Goal: Information Seeking & Learning: Learn about a topic

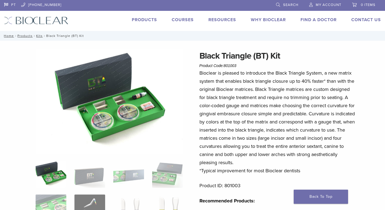
scroll to position [27, 0]
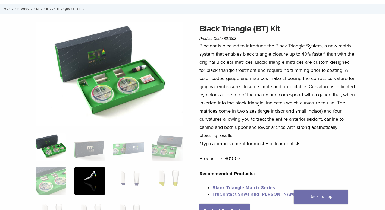
click at [84, 181] on img at bounding box center [89, 181] width 31 height 27
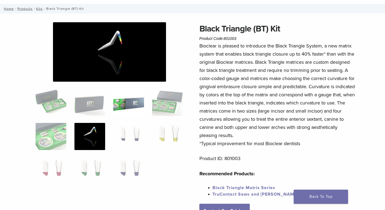
scroll to position [0, 0]
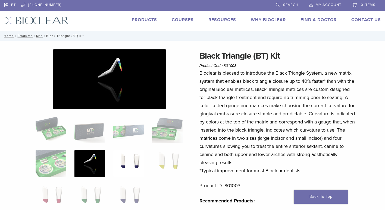
click at [125, 166] on img at bounding box center [128, 163] width 31 height 27
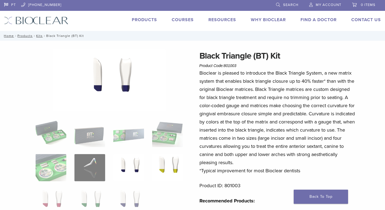
click at [174, 167] on img at bounding box center [167, 167] width 31 height 27
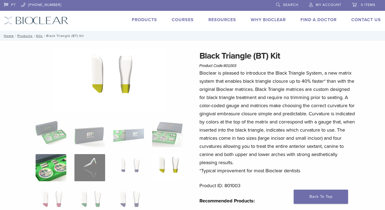
click at [55, 168] on img at bounding box center [51, 167] width 31 height 27
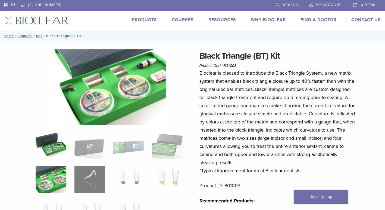
click at [58, 154] on img at bounding box center [51, 145] width 31 height 27
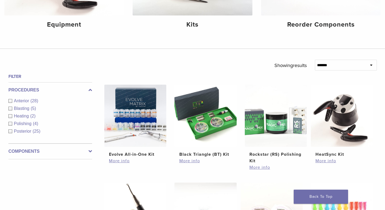
scroll to position [163, 0]
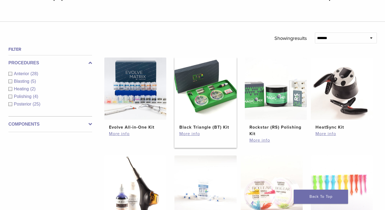
click at [195, 91] on img at bounding box center [205, 89] width 62 height 62
